Goal: Task Accomplishment & Management: Use online tool/utility

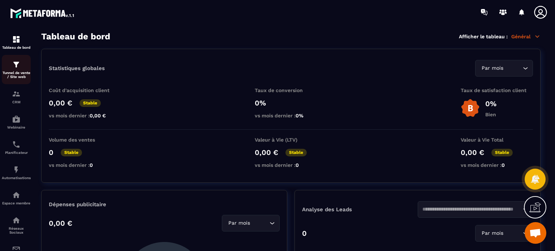
click at [14, 72] on p "Tunnel de vente / Site web" at bounding box center [16, 75] width 29 height 8
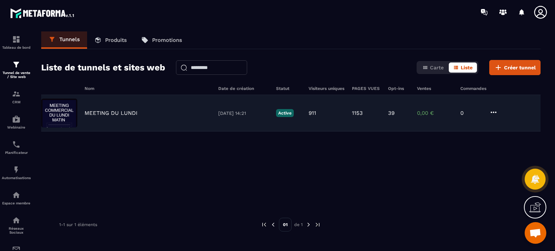
click at [115, 111] on p "MEETING DU LUNDI" at bounding box center [111, 113] width 53 height 7
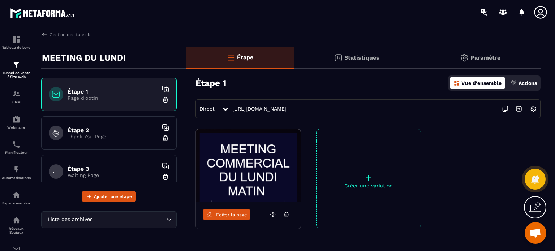
click at [120, 128] on h6 "Étape 2" at bounding box center [113, 130] width 90 height 7
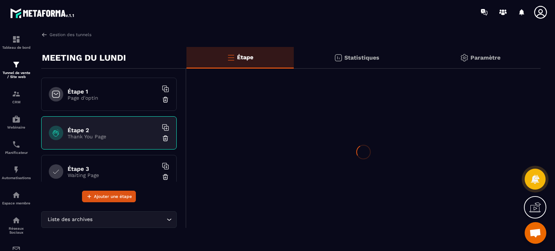
click at [119, 168] on h6 "Étape 3" at bounding box center [113, 169] width 90 height 7
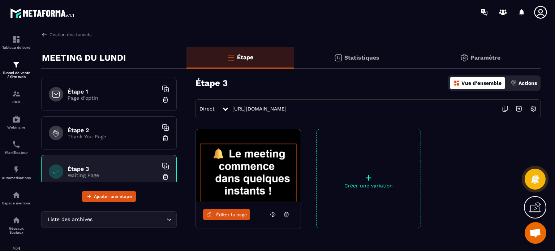
click at [252, 110] on link "https://group-elan.metaforma.io/e2357c8b0d63b525ca1fec05a1be1f03" at bounding box center [259, 109] width 54 height 6
click at [239, 218] on link "Éditer la page" at bounding box center [226, 215] width 47 height 12
